Goal: Information Seeking & Learning: Find specific fact

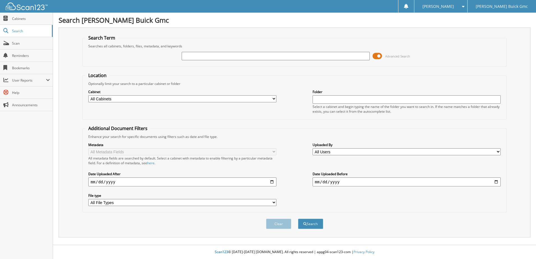
click at [186, 56] on input "text" at bounding box center [276, 56] width 188 height 8
type input "adolfo"
click at [298, 219] on button "Search" at bounding box center [310, 224] width 25 height 10
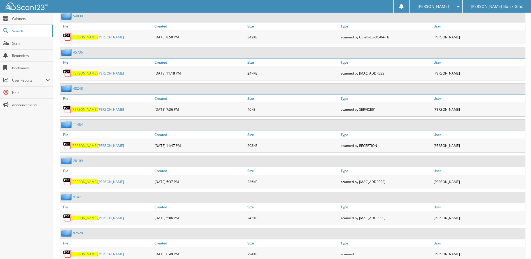
scroll to position [672, 0]
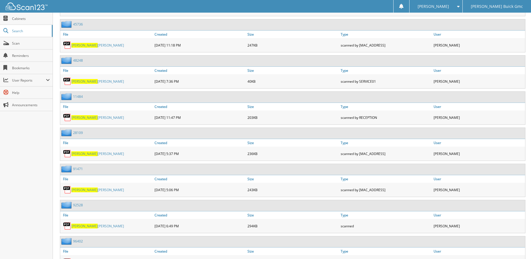
drag, startPoint x: 178, startPoint y: 192, endPoint x: 155, endPoint y: 189, distance: 22.8
click at [155, 189] on div "05-09-2025 5:06 PM" at bounding box center [199, 189] width 93 height 11
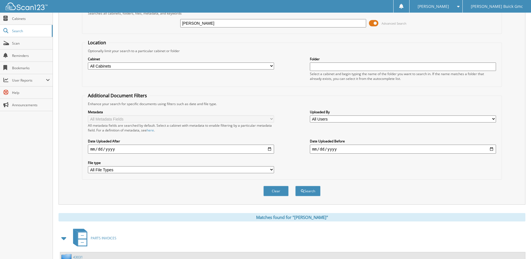
scroll to position [0, 0]
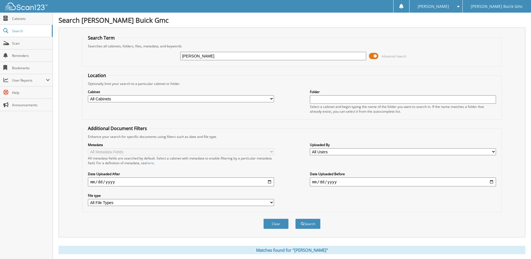
click at [225, 51] on fieldset "Search Term Searches all cabinets, folders, files, metadata, and keywords adolf…" at bounding box center [292, 51] width 420 height 32
drag, startPoint x: 223, startPoint y: 53, endPoint x: 163, endPoint y: 60, distance: 60.4
click at [164, 60] on div "adolfo Advanced Search" at bounding box center [292, 55] width 414 height 15
type input "[PERSON_NAME]"
click at [296, 219] on button "Search" at bounding box center [308, 224] width 25 height 10
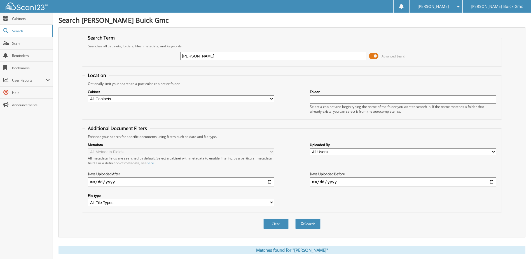
scroll to position [56, 0]
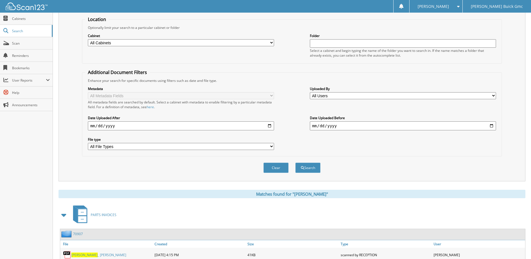
click at [357, 126] on input "date" at bounding box center [403, 125] width 186 height 9
click at [493, 127] on input "date" at bounding box center [403, 125] width 186 height 9
type input "2025-09-10"
click at [271, 127] on input "date" at bounding box center [181, 125] width 186 height 9
type input "2025-09-01"
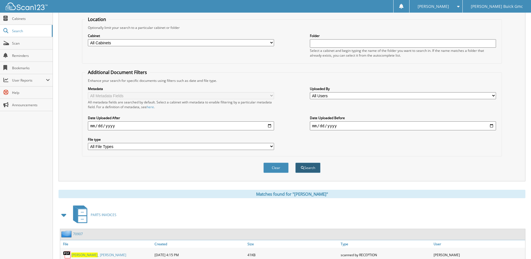
click at [312, 170] on button "Search" at bounding box center [308, 167] width 25 height 10
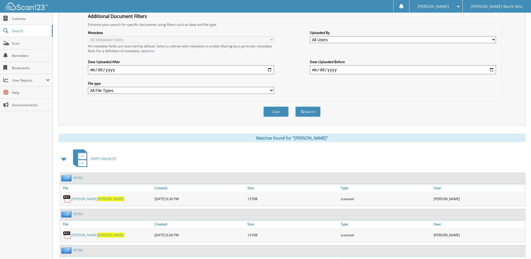
scroll to position [168, 0]
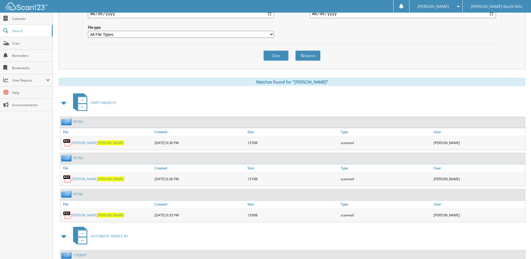
click at [79, 124] on link "95765" at bounding box center [78, 121] width 10 height 5
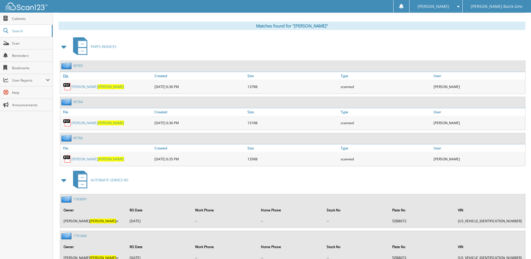
scroll to position [196, 0]
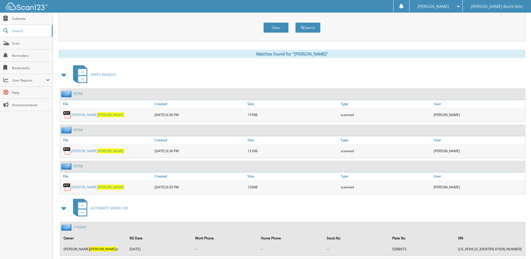
click at [78, 131] on link "95764" at bounding box center [78, 129] width 10 height 5
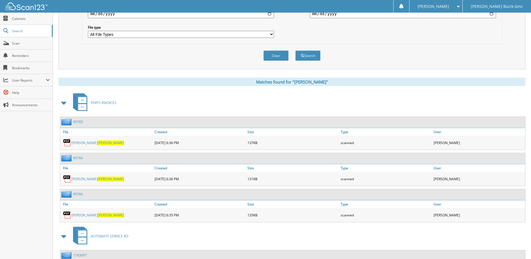
scroll to position [252, 0]
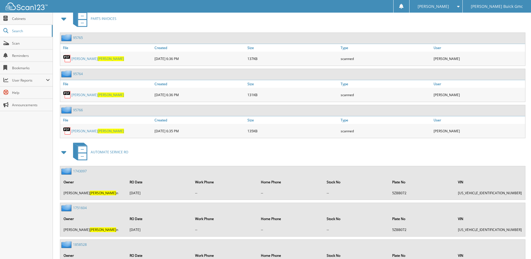
click at [78, 108] on link "95766" at bounding box center [78, 110] width 10 height 5
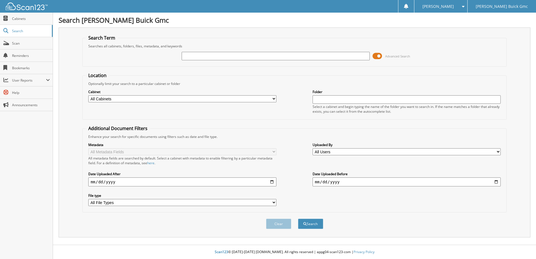
click at [286, 54] on input "text" at bounding box center [276, 56] width 188 height 8
type input "95959"
click at [298, 219] on button "Search" at bounding box center [310, 224] width 25 height 10
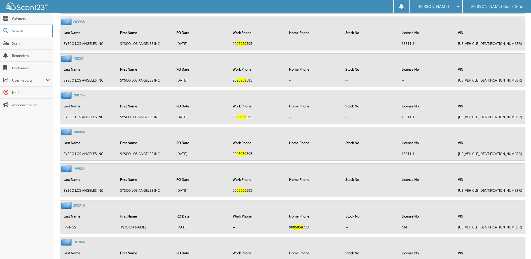
scroll to position [1021, 0]
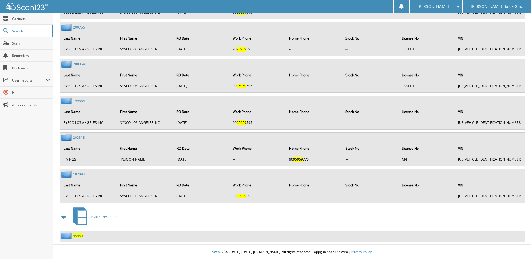
click at [80, 237] on span "95959" at bounding box center [78, 235] width 10 height 5
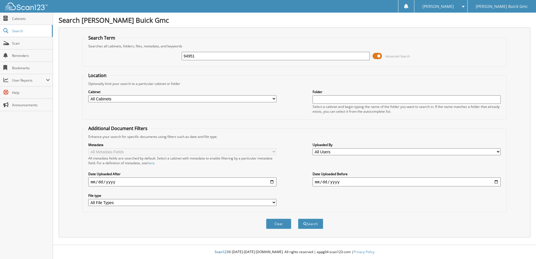
type input "94951"
click at [298, 219] on button "Search" at bounding box center [310, 224] width 25 height 10
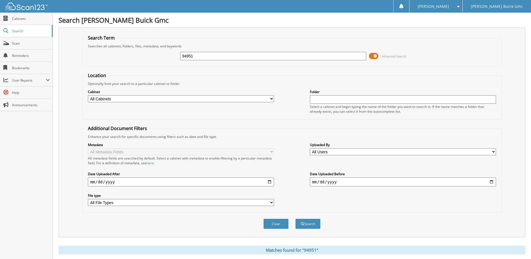
scroll to position [140, 0]
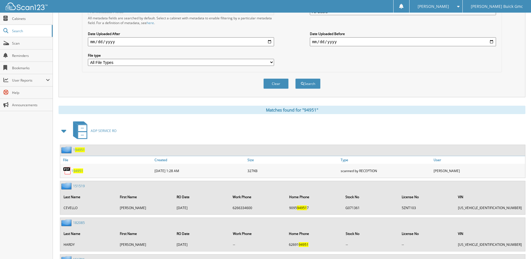
click at [65, 130] on span at bounding box center [64, 131] width 8 height 10
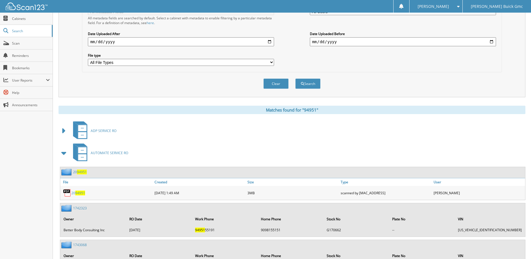
click at [66, 155] on span at bounding box center [64, 153] width 8 height 10
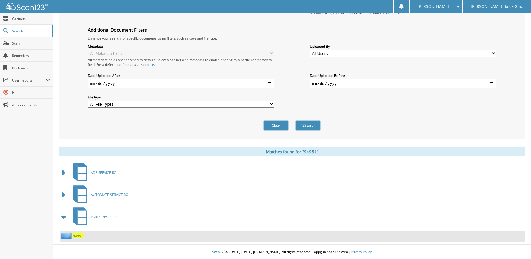
click at [80, 237] on span "94951" at bounding box center [78, 235] width 10 height 5
